Goal: Task Accomplishment & Management: Manage account settings

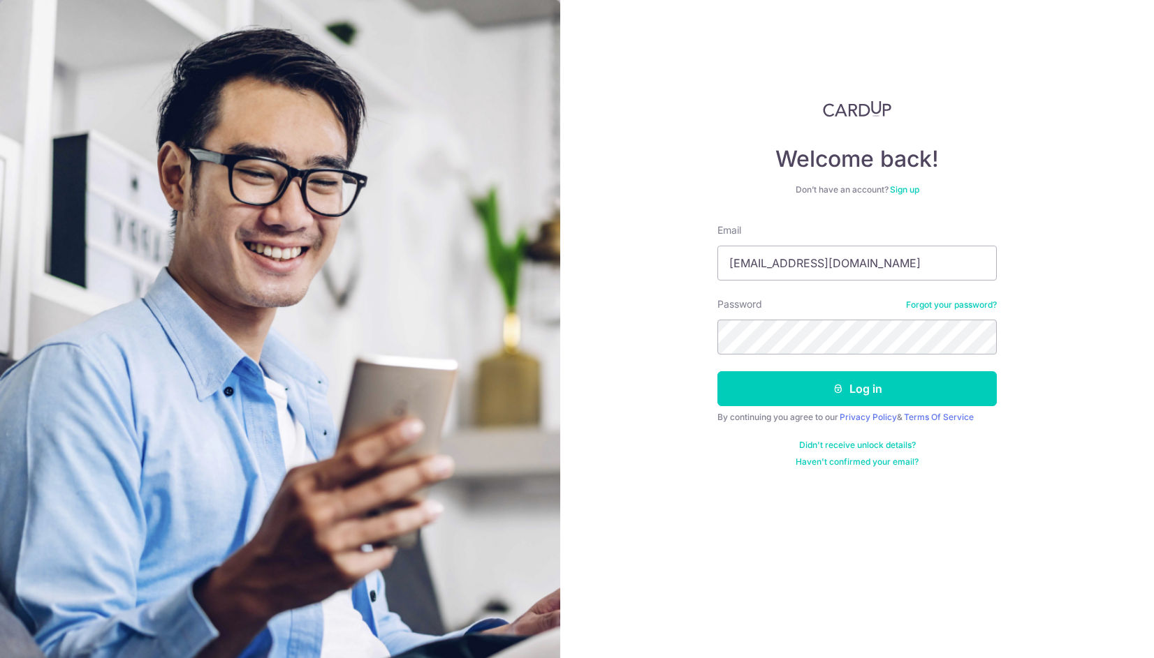
type input "[EMAIL_ADDRESS][DOMAIN_NAME]"
click at [717, 371] on button "Log in" at bounding box center [856, 388] width 279 height 35
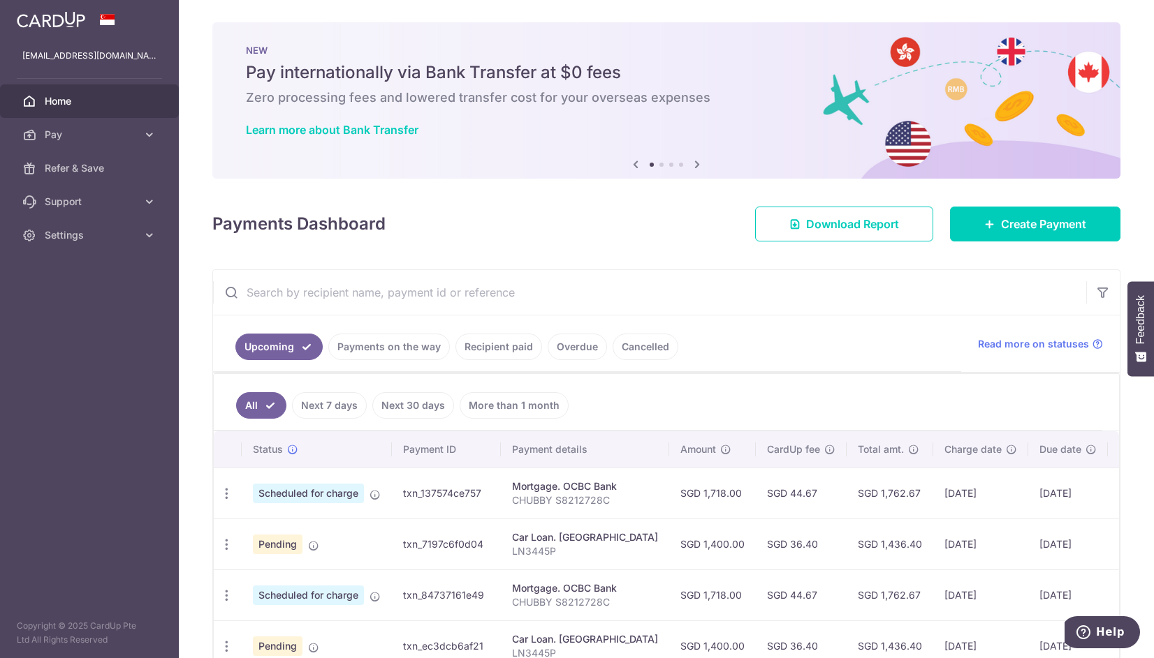
drag, startPoint x: 1144, startPoint y: 98, endPoint x: 1136, endPoint y: 167, distance: 69.6
click at [1136, 167] on div "× Pause Schedule Pause all future payments in this series Pause just this one p…" at bounding box center [666, 329] width 975 height 658
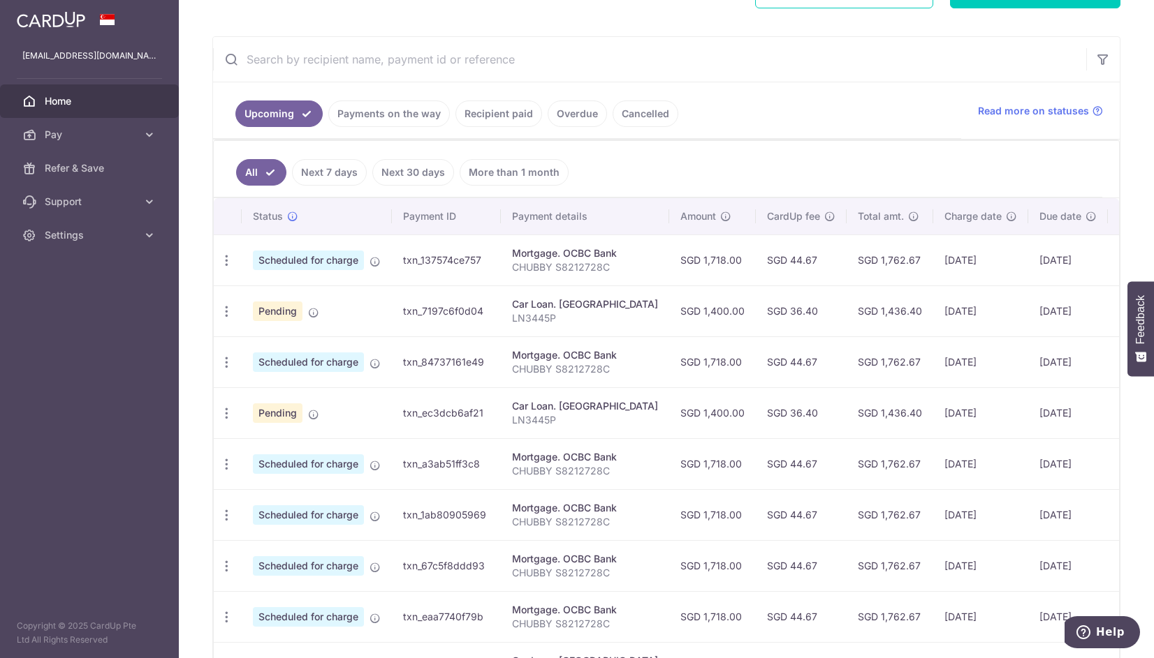
scroll to position [234, 0]
click at [384, 108] on link "Payments on the way" at bounding box center [389, 113] width 122 height 27
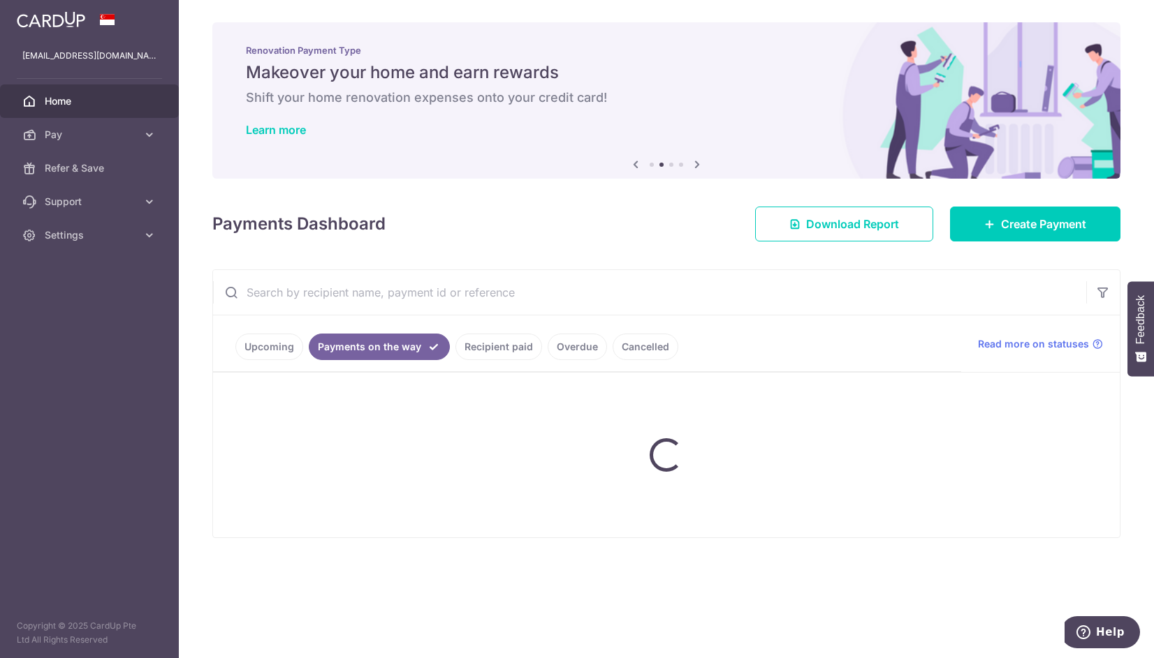
scroll to position [0, 0]
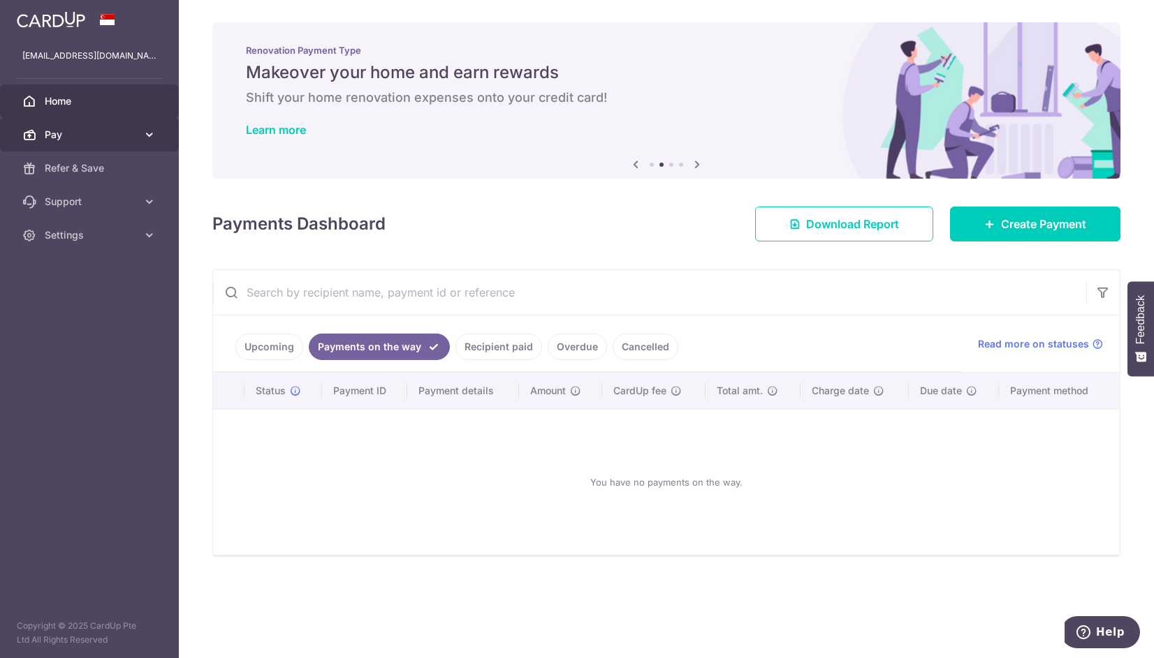
click at [62, 137] on span "Pay" at bounding box center [91, 135] width 92 height 14
click at [80, 91] on link "Home" at bounding box center [89, 101] width 179 height 34
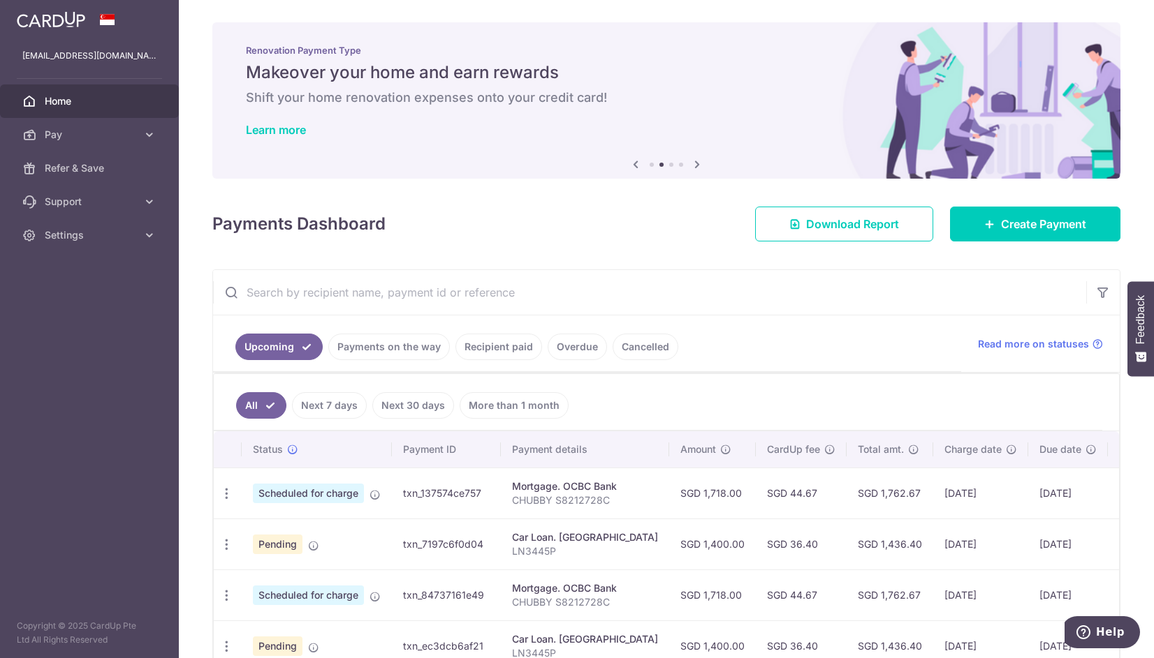
click at [309, 492] on span "Scheduled for charge" at bounding box center [308, 494] width 111 height 20
click at [1029, 476] on td "[DATE]" at bounding box center [1068, 493] width 80 height 51
click at [314, 484] on span "Scheduled for charge" at bounding box center [308, 494] width 111 height 20
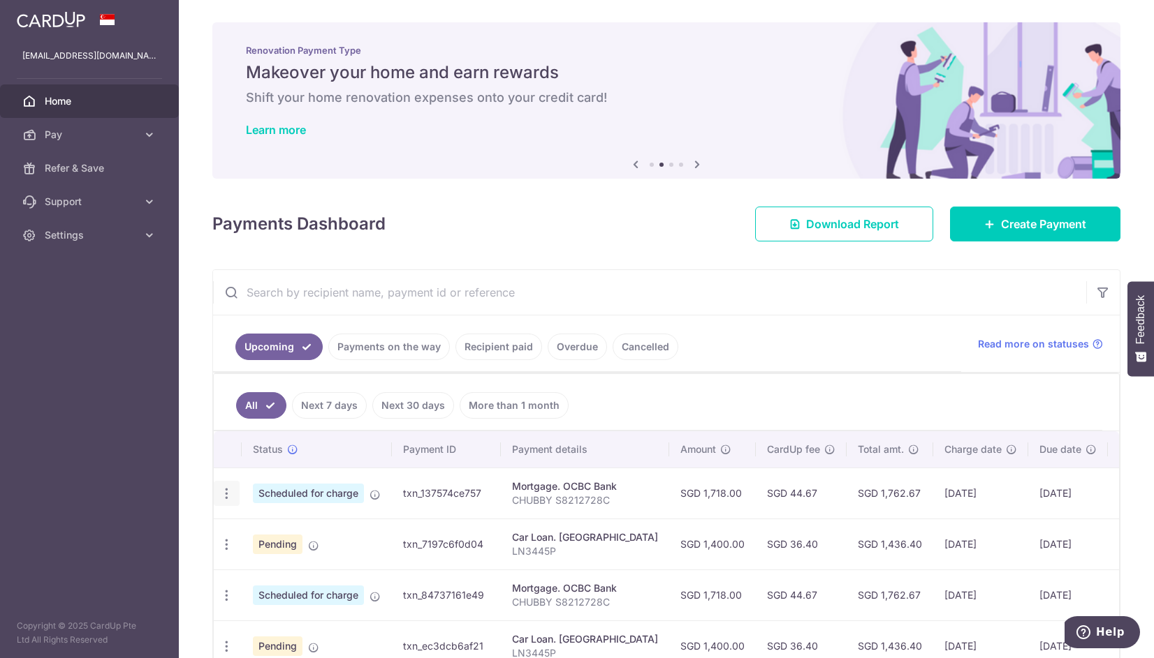
click at [226, 489] on icon "button" at bounding box center [226, 494] width 15 height 15
click at [240, 535] on icon at bounding box center [234, 532] width 17 height 17
radio input "true"
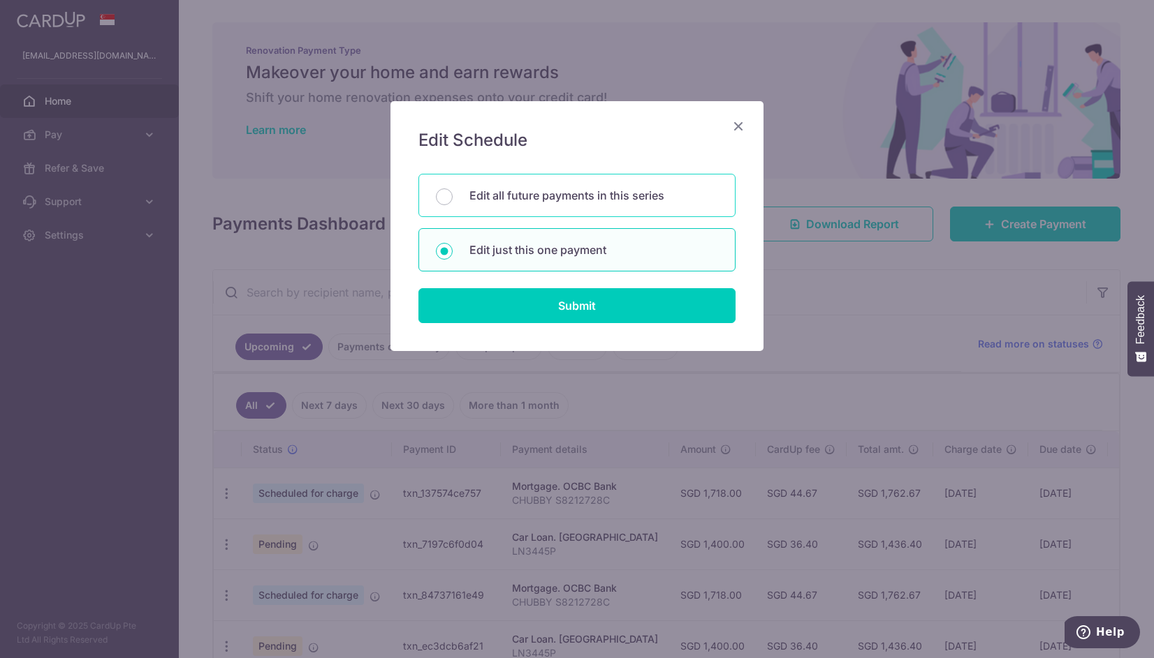
click at [568, 190] on p "Edit all future payments in this series" at bounding box center [593, 195] width 249 height 17
click at [452, 190] on input "Edit all future payments in this series" at bounding box center [444, 197] width 17 height 17
radio input "true"
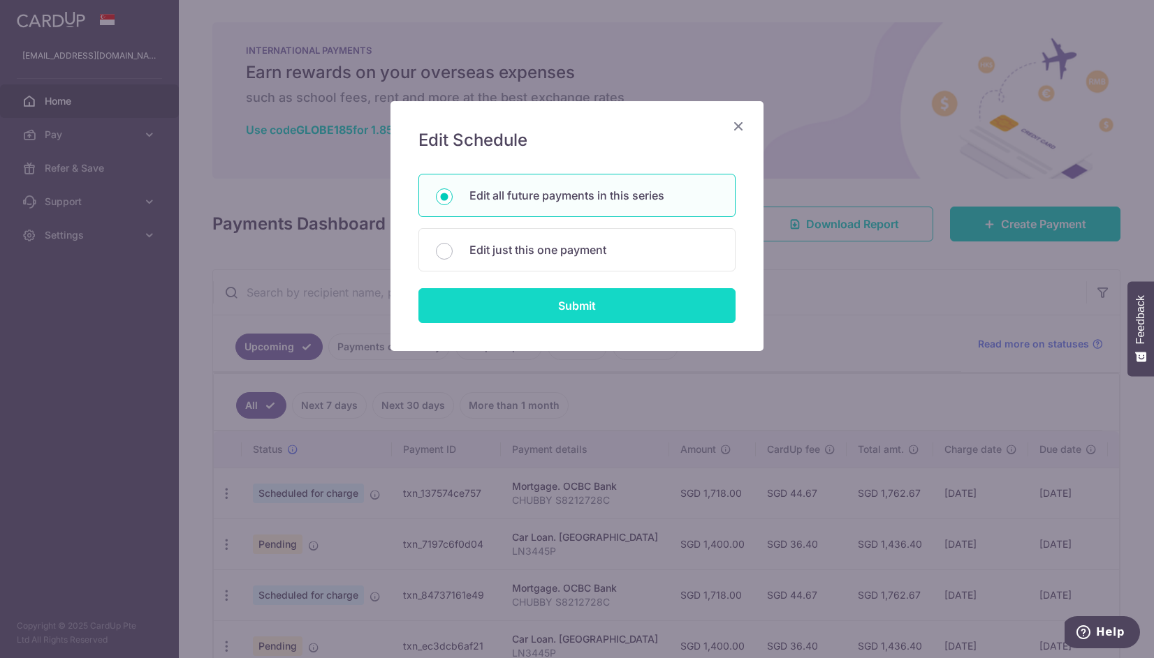
click at [565, 298] on input "Submit" at bounding box center [576, 305] width 317 height 35
radio input "true"
type input "1,718.00"
type input "CHUBBY S8212728C"
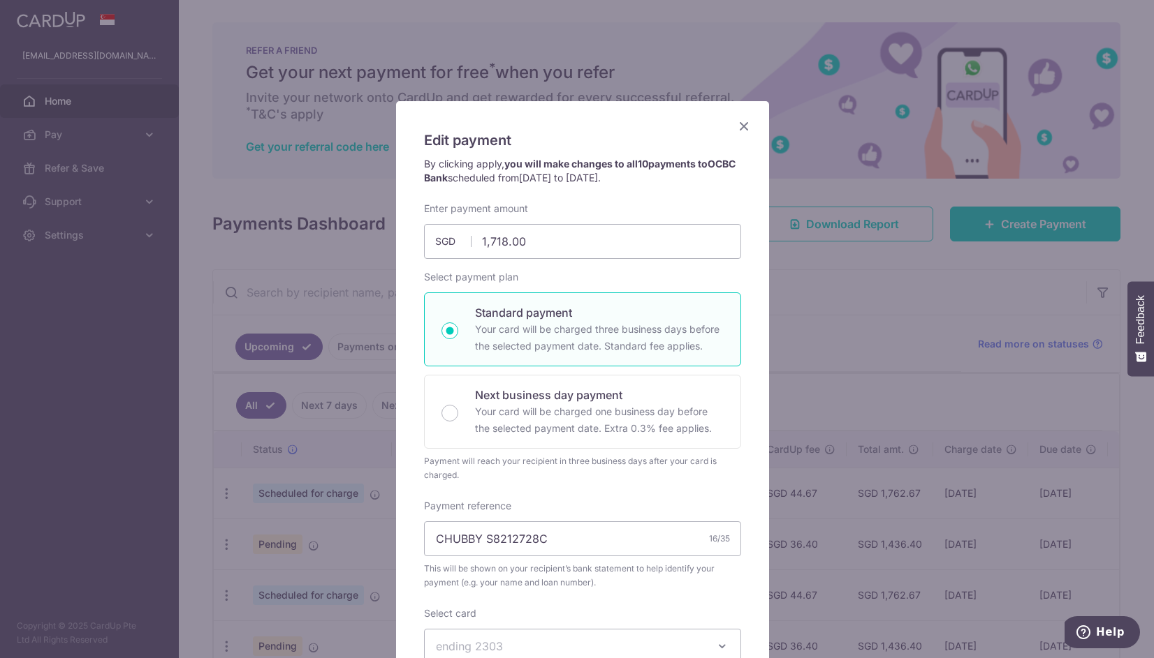
click at [742, 126] on icon "Close" at bounding box center [743, 125] width 17 height 17
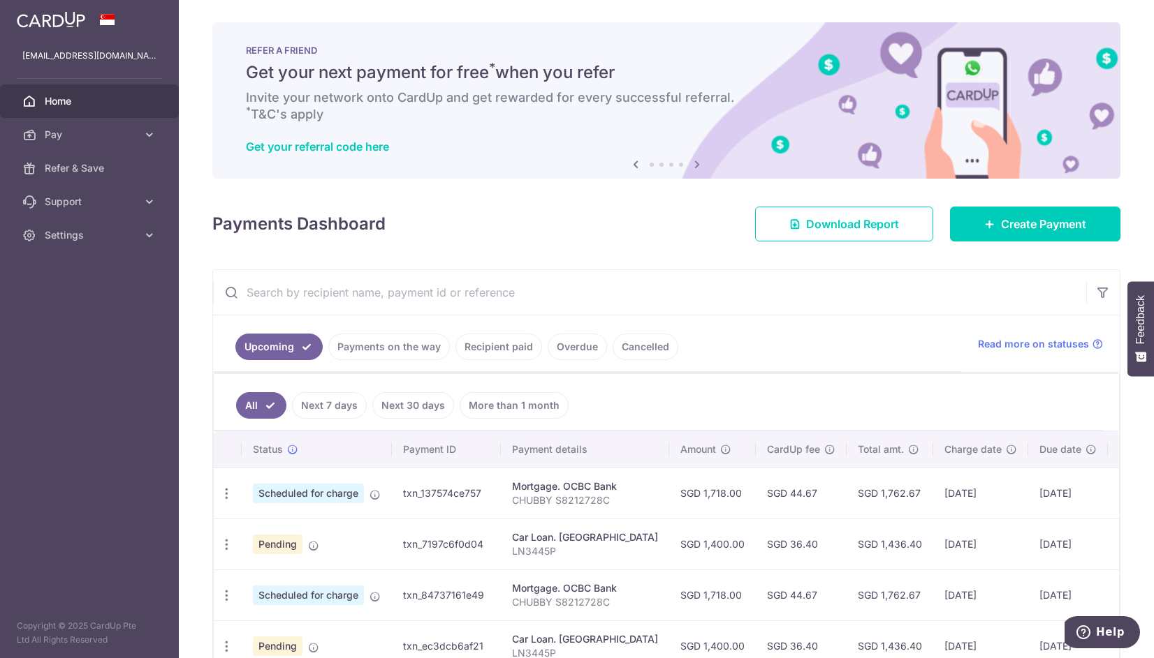
drag, startPoint x: 1153, startPoint y: 223, endPoint x: 1091, endPoint y: 356, distance: 147.1
click at [1091, 356] on div "× Pause Schedule Pause all future payments in this series Pause just this one p…" at bounding box center [666, 329] width 975 height 658
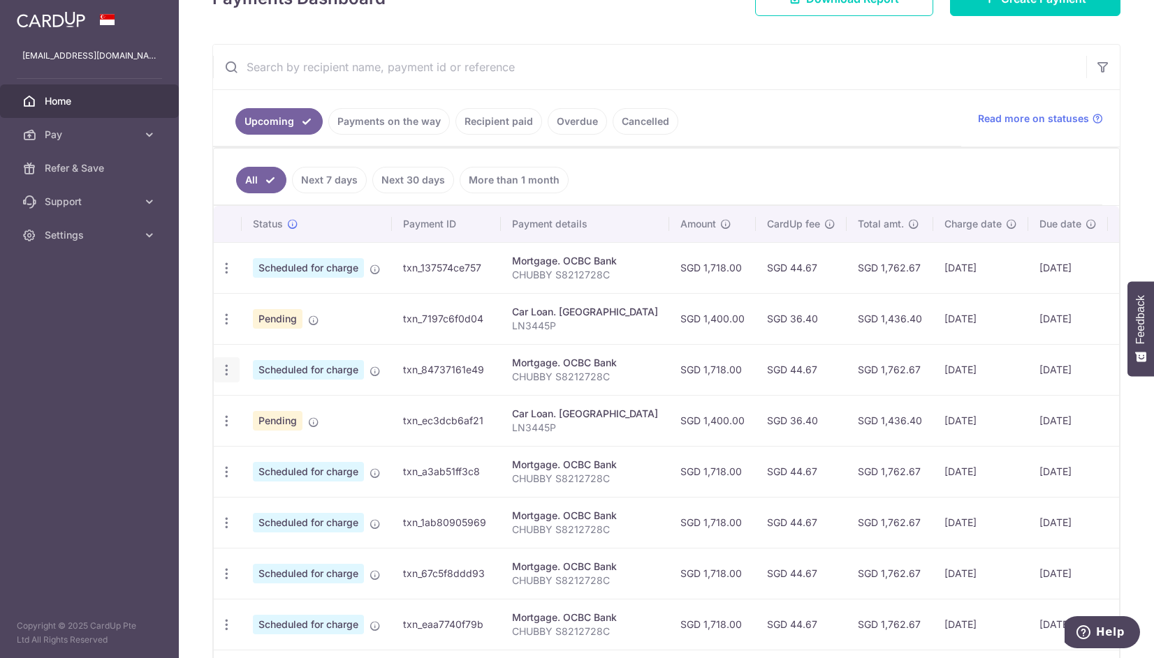
click at [221, 276] on icon "button" at bounding box center [226, 268] width 15 height 15
click at [244, 406] on link "Update payment" at bounding box center [286, 409] width 145 height 34
radio input "true"
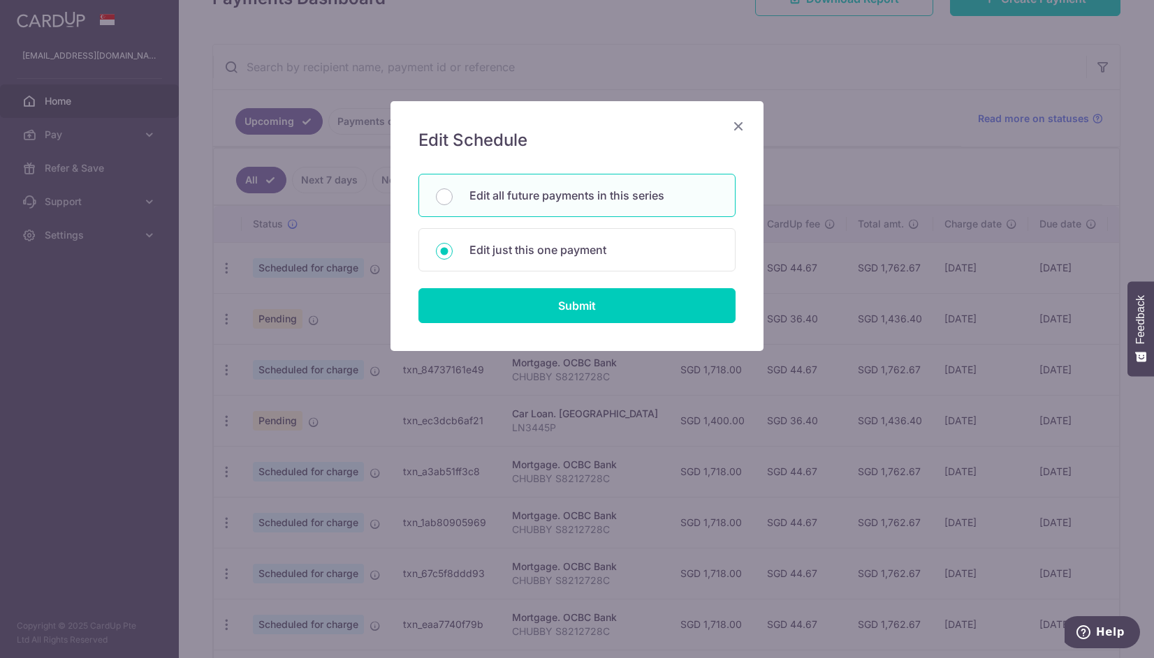
click at [565, 183] on div "Edit all future payments in this series" at bounding box center [576, 195] width 317 height 43
radio input "true"
click at [568, 284] on form "You will be editing all 10 payments to OCBC Bank scheduled from 01/10/2025 to 0…" at bounding box center [576, 248] width 317 height 149
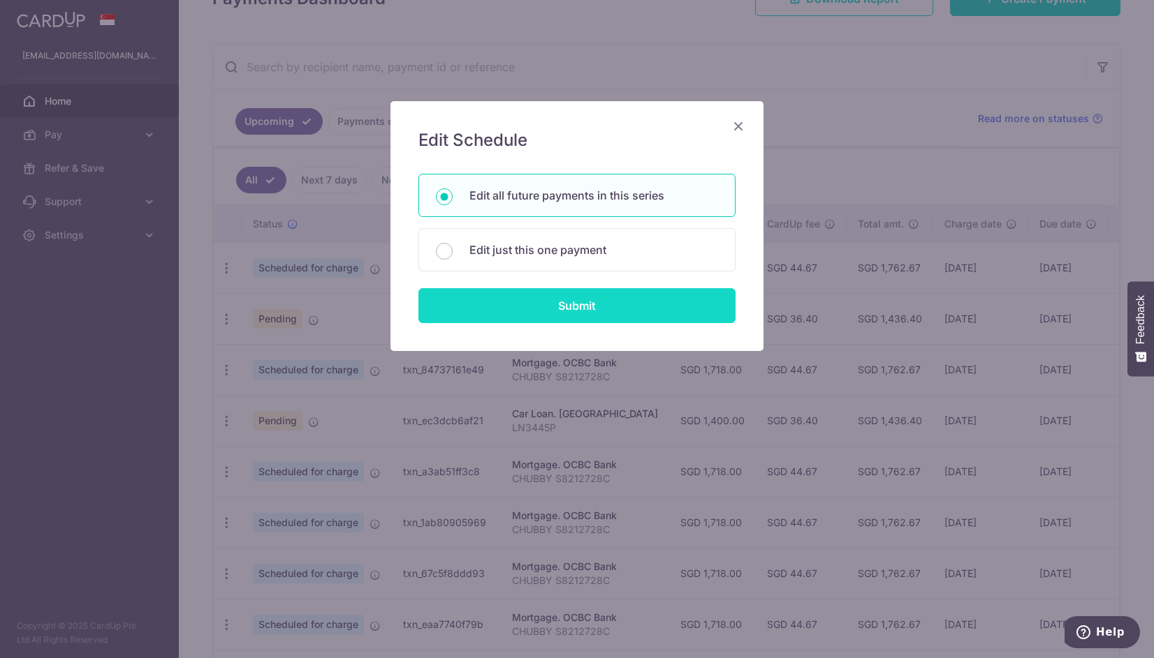
click at [558, 313] on input "Submit" at bounding box center [576, 305] width 317 height 35
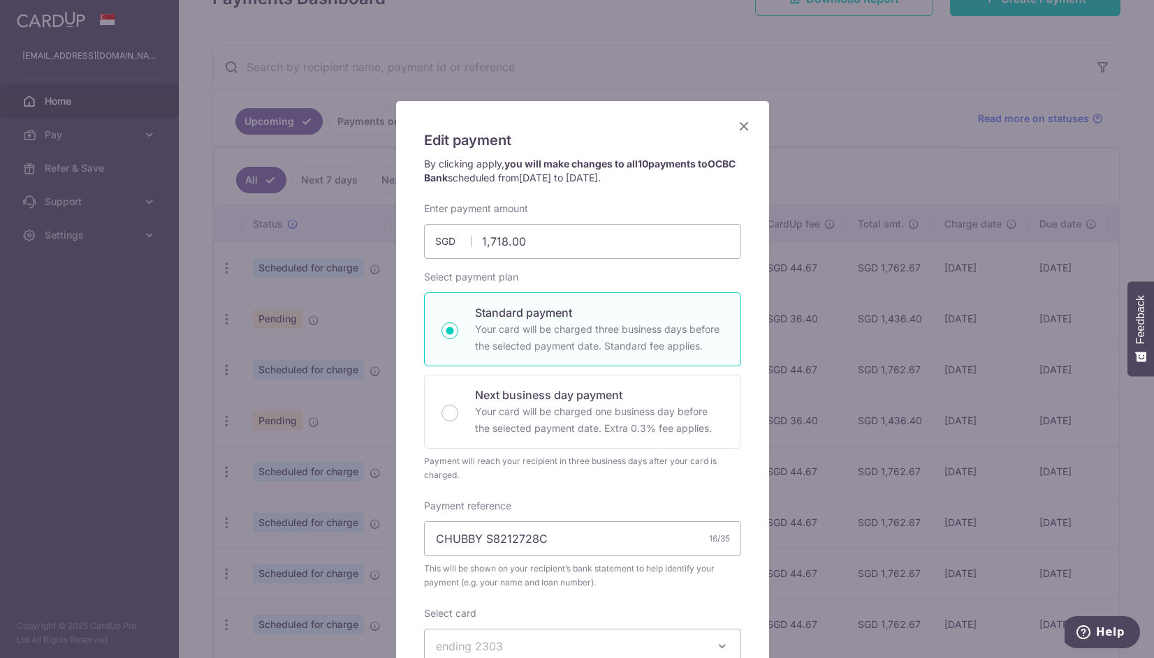
click at [738, 127] on icon "Close" at bounding box center [743, 125] width 17 height 17
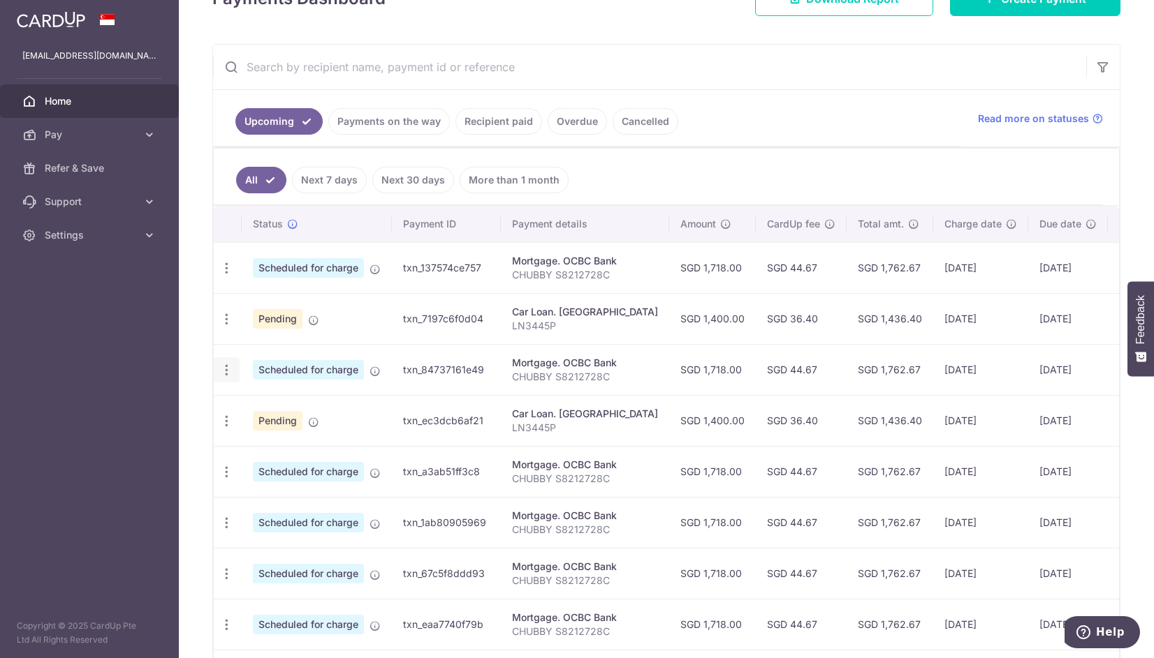
click at [224, 378] on div "Update payment Cancel payment" at bounding box center [227, 371] width 26 height 26
click at [226, 276] on icon "button" at bounding box center [226, 268] width 15 height 15
click at [253, 429] on link "Cancel payment" at bounding box center [286, 442] width 145 height 35
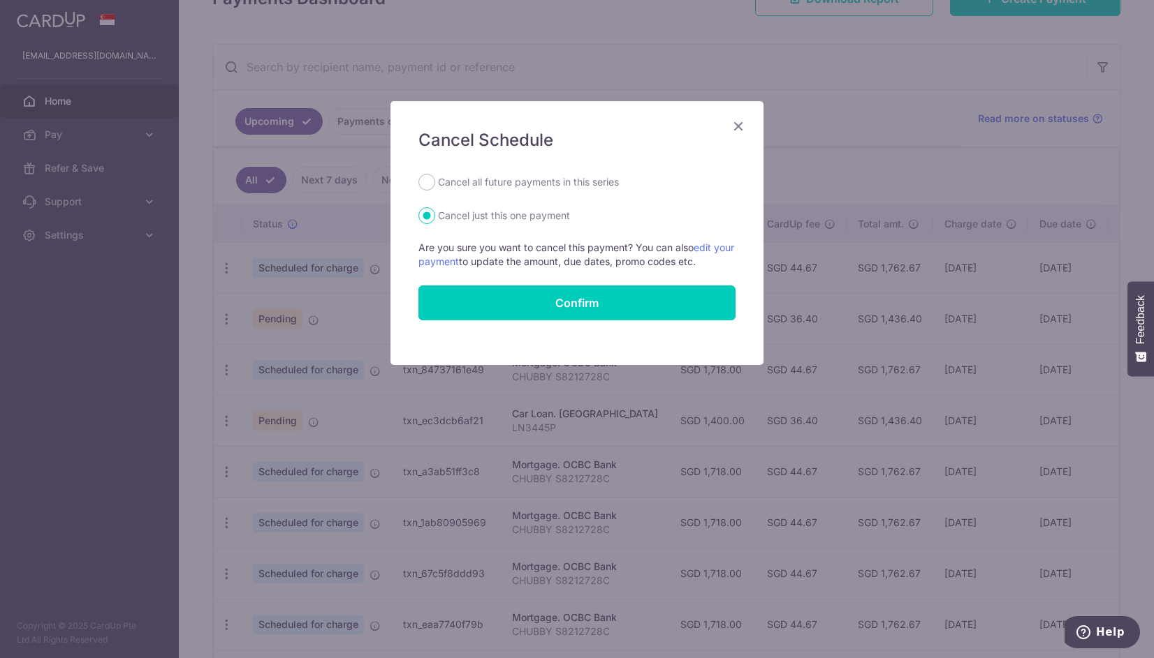
click at [530, 190] on label "Cancel all future payments in this series" at bounding box center [528, 182] width 181 height 17
click at [435, 190] on input "Cancel all future payments in this series" at bounding box center [426, 182] width 17 height 17
radio input "true"
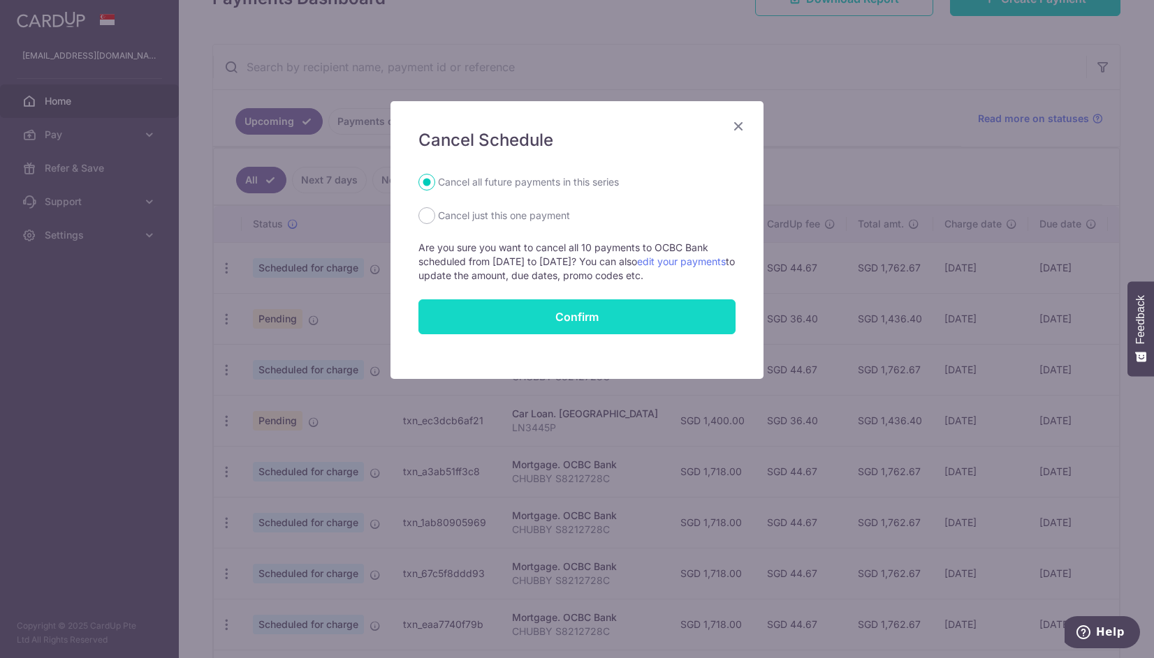
click at [531, 318] on button "Confirm" at bounding box center [576, 317] width 317 height 35
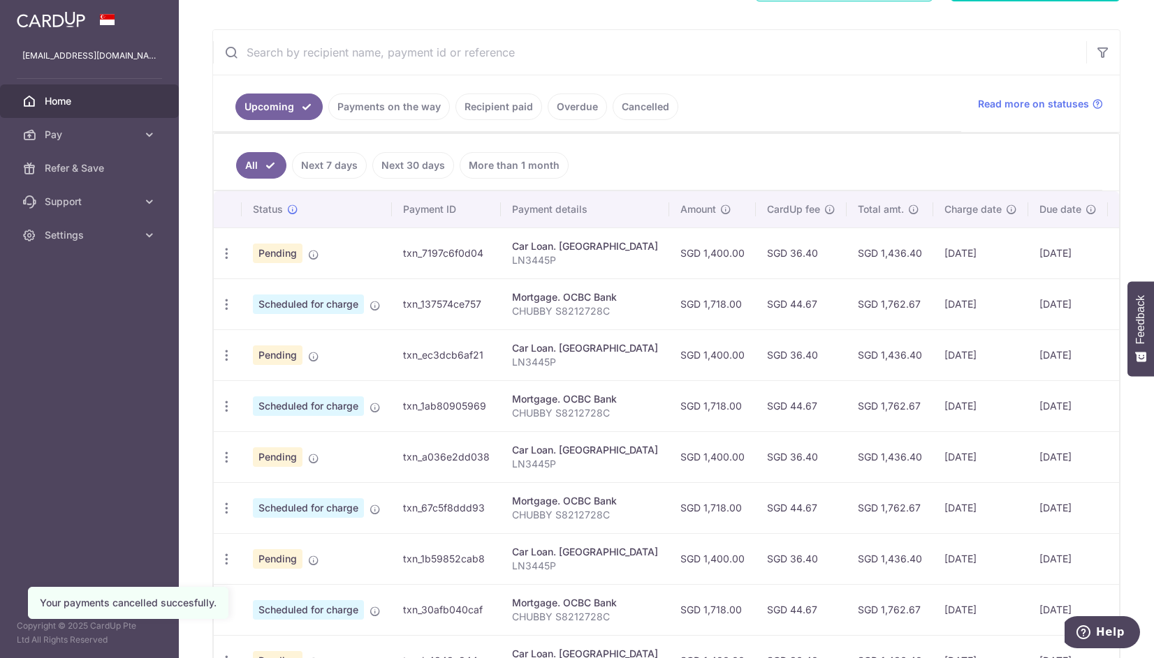
scroll to position [233, 0]
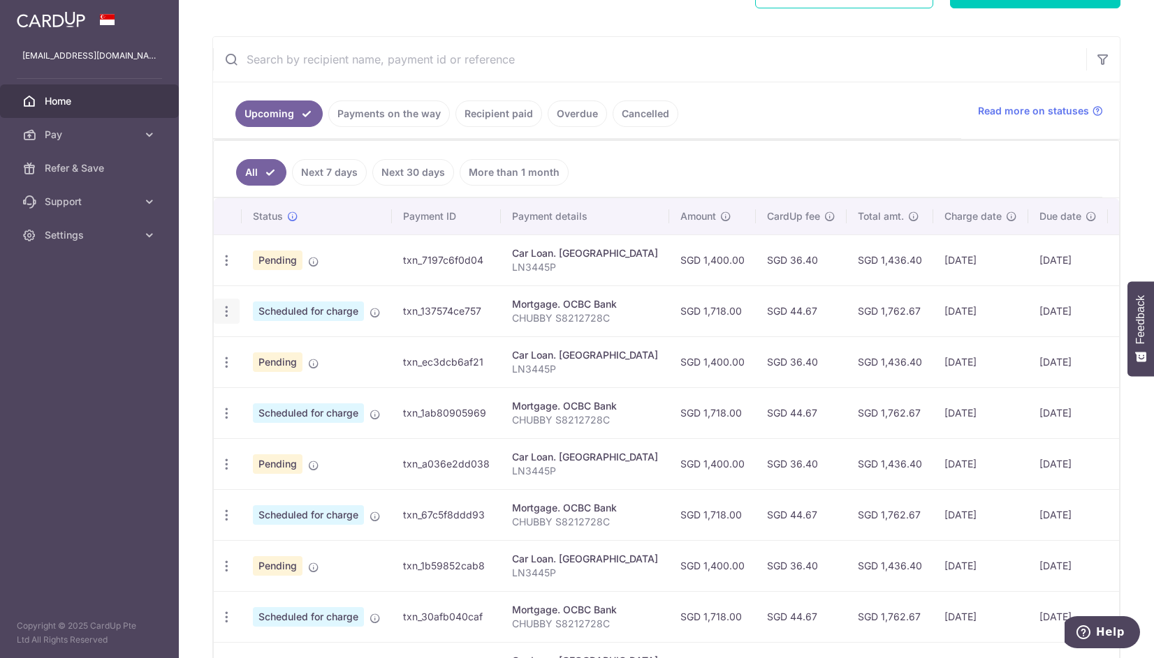
click at [224, 268] on icon "button" at bounding box center [226, 260] width 15 height 15
click at [242, 378] on link "Cancel payment" at bounding box center [286, 384] width 145 height 35
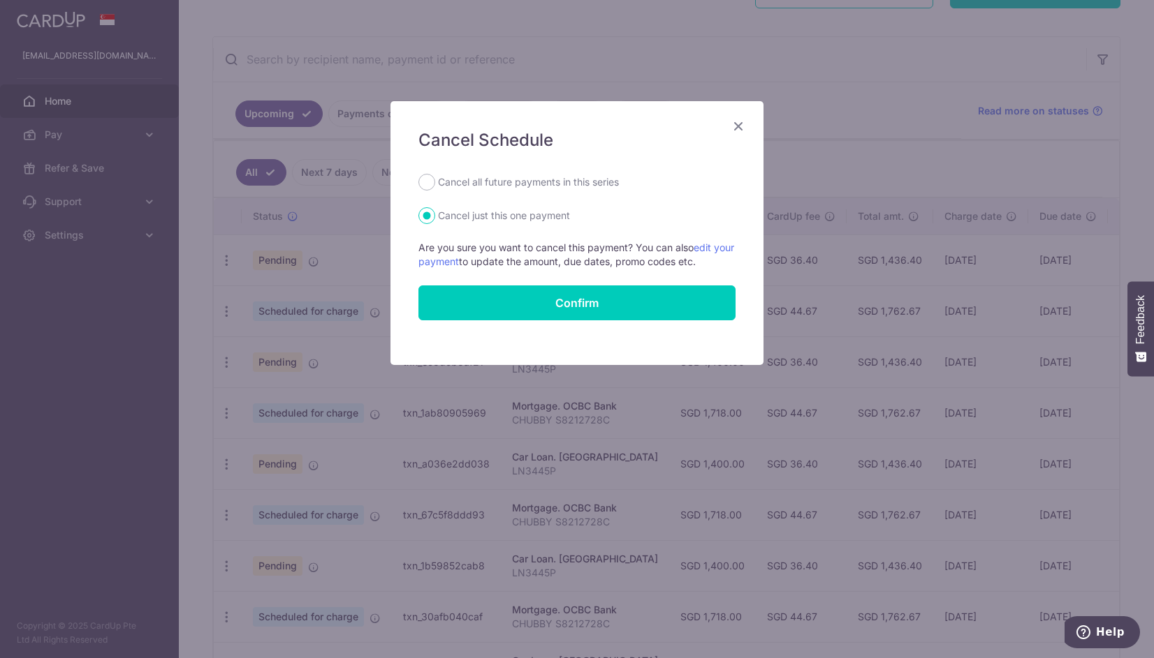
click at [737, 122] on icon "Close" at bounding box center [738, 125] width 17 height 17
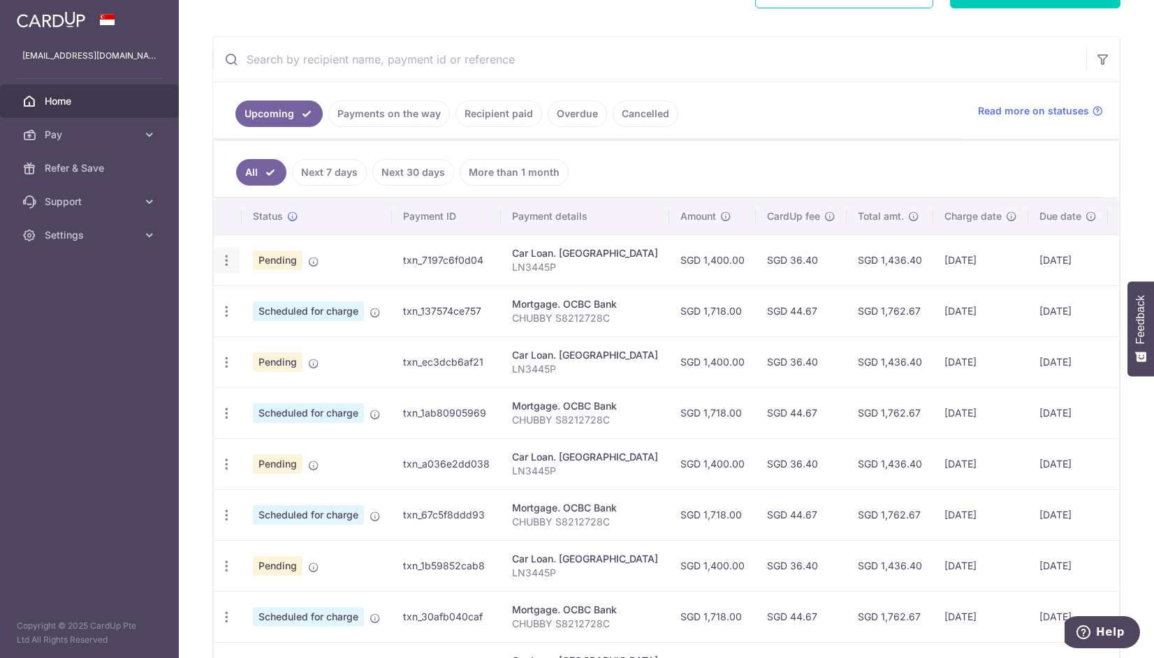
click at [229, 258] on icon "button" at bounding box center [226, 260] width 15 height 15
click at [270, 332] on span "Cancel payment" at bounding box center [301, 333] width 94 height 17
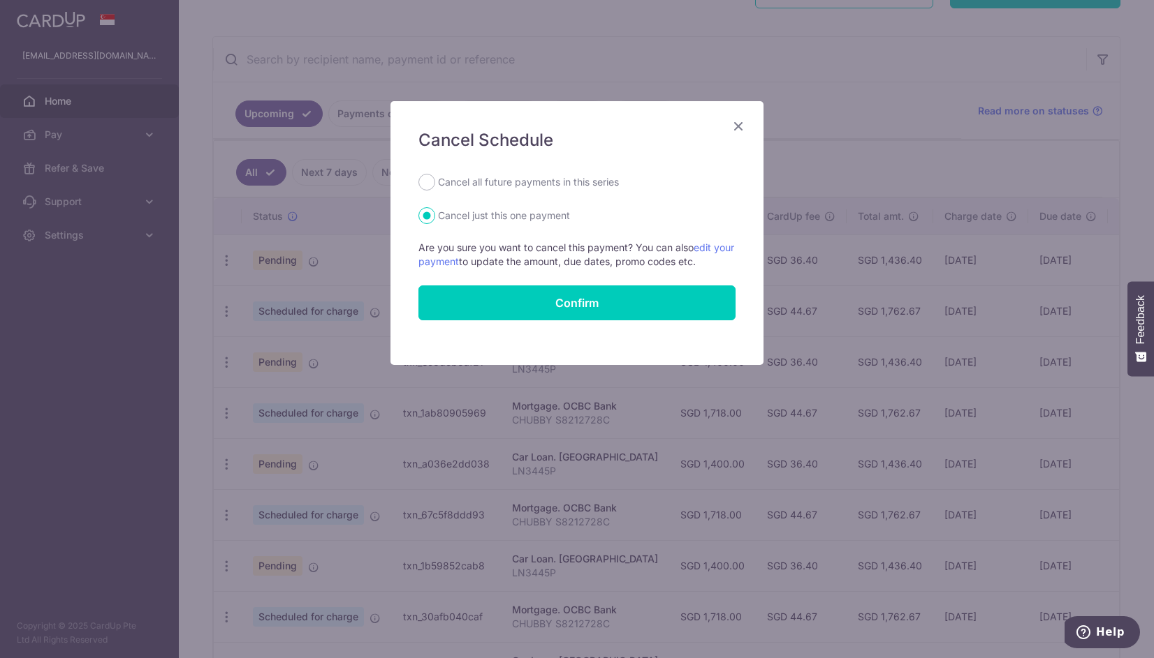
click at [517, 183] on label "Cancel all future payments in this series" at bounding box center [528, 182] width 181 height 17
click at [435, 183] on input "Cancel all future payments in this series" at bounding box center [426, 182] width 17 height 17
radio input "true"
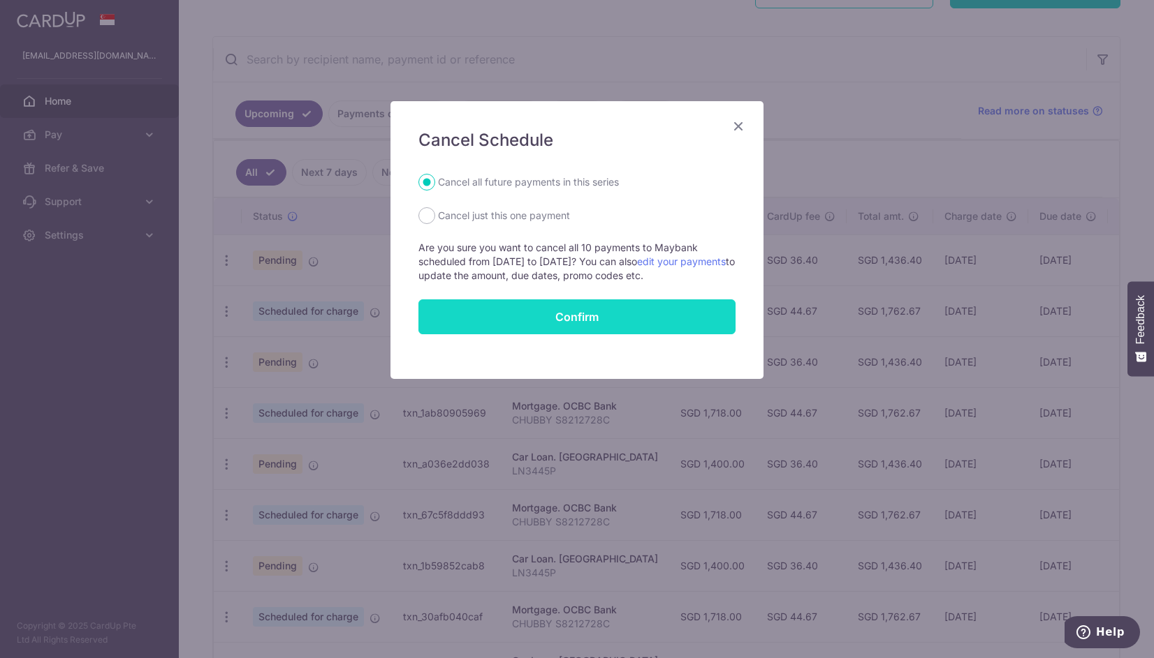
click at [554, 324] on button "Confirm" at bounding box center [576, 317] width 317 height 35
